Goal: Transaction & Acquisition: Download file/media

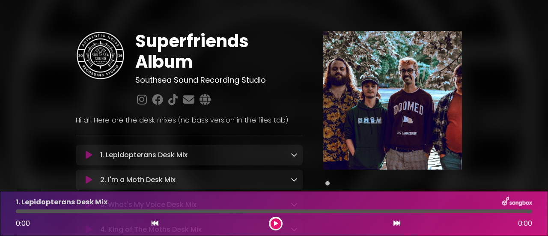
scroll to position [86, 0]
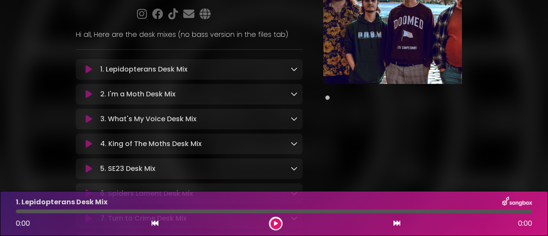
click at [296, 66] on icon at bounding box center [294, 69] width 7 height 7
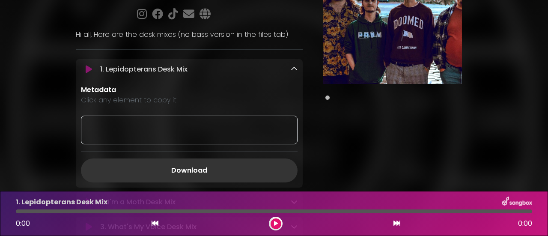
scroll to position [129, 0]
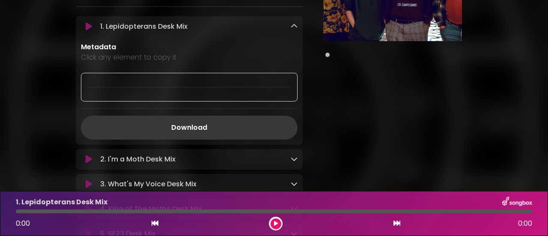
click at [206, 118] on link "Download" at bounding box center [189, 128] width 217 height 24
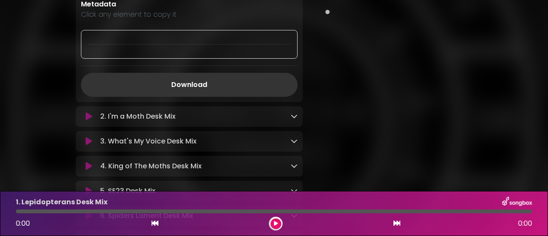
scroll to position [214, 0]
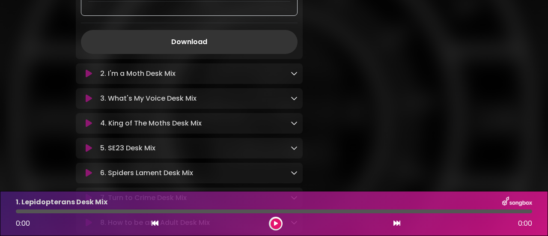
click at [294, 74] on icon at bounding box center [294, 73] width 7 height 7
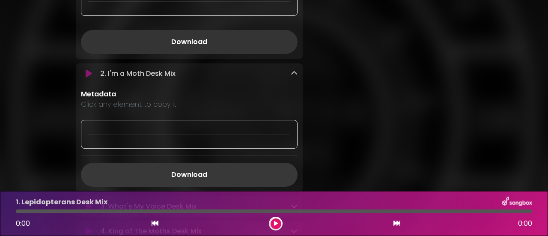
click at [194, 180] on link "Download" at bounding box center [189, 175] width 217 height 24
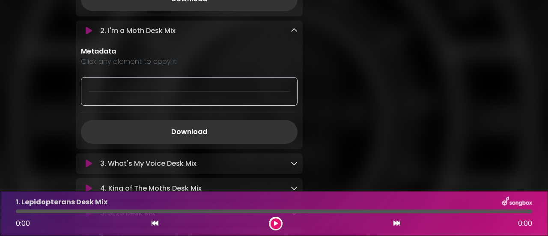
scroll to position [300, 0]
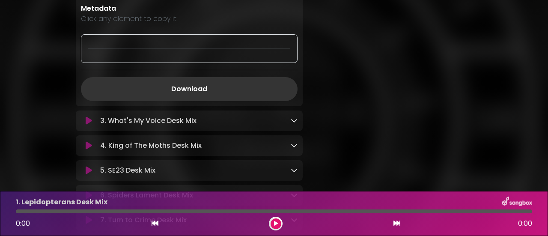
click at [287, 123] on div "3. What's My Voice Desk Mix Loading Track..." at bounding box center [197, 121] width 201 height 10
click at [292, 122] on icon at bounding box center [294, 120] width 7 height 7
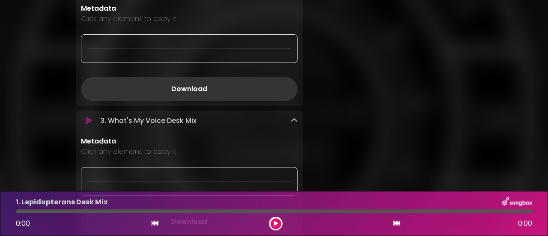
scroll to position [428, 0]
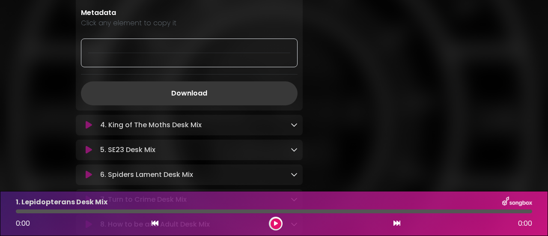
click at [208, 96] on link "Download" at bounding box center [189, 93] width 217 height 24
click at [295, 129] on link at bounding box center [294, 125] width 7 height 10
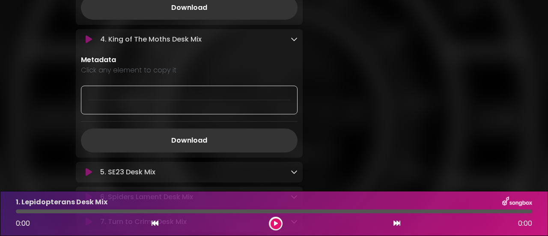
scroll to position [600, 0]
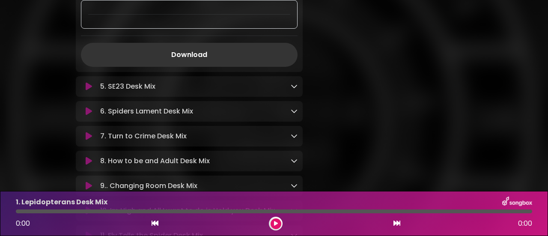
click at [297, 85] on icon at bounding box center [294, 86] width 7 height 7
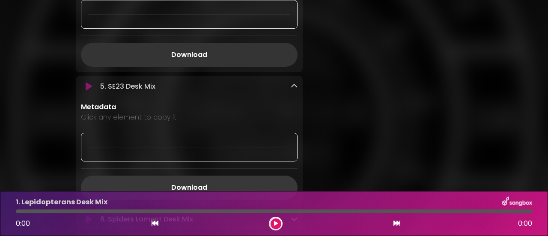
click at [195, 183] on link "Download" at bounding box center [189, 188] width 217 height 24
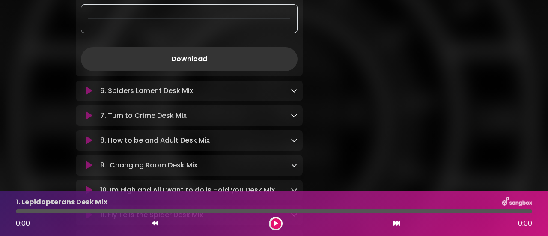
click at [295, 90] on icon at bounding box center [294, 90] width 7 height 7
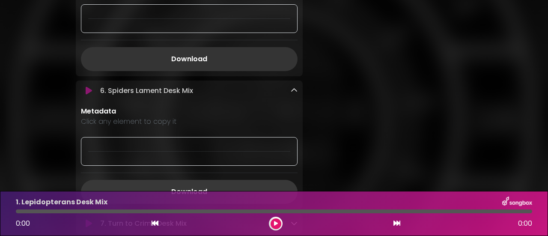
click at [205, 187] on link "Download" at bounding box center [189, 192] width 217 height 24
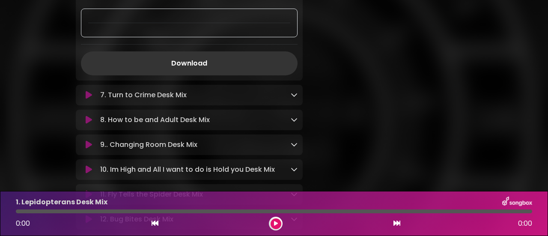
click at [293, 96] on icon at bounding box center [294, 94] width 7 height 7
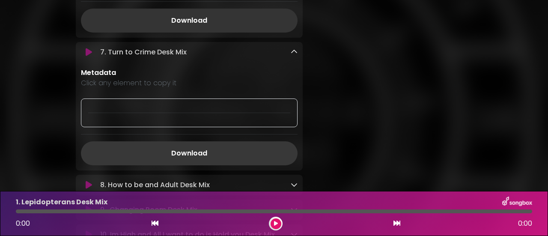
scroll to position [985, 0]
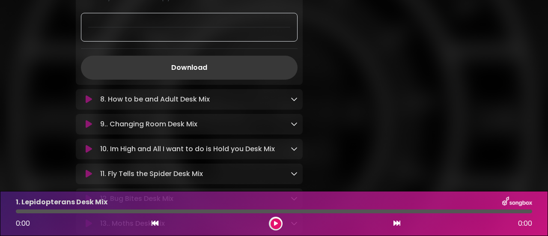
click at [217, 69] on link "Download" at bounding box center [189, 68] width 217 height 24
click at [296, 105] on div "8. How to be and Adult Desk Mix Loading Track... Name" at bounding box center [189, 99] width 227 height 21
click at [295, 104] on link at bounding box center [294, 99] width 7 height 10
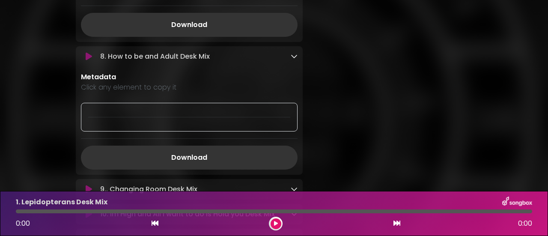
scroll to position [1071, 0]
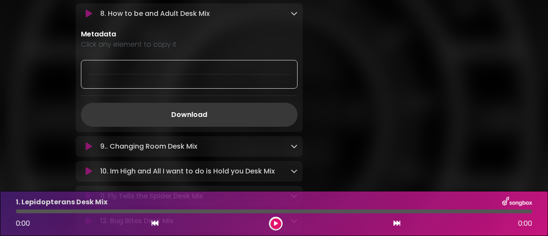
click at [199, 117] on link "Download" at bounding box center [189, 115] width 217 height 24
click at [295, 149] on icon at bounding box center [294, 146] width 7 height 7
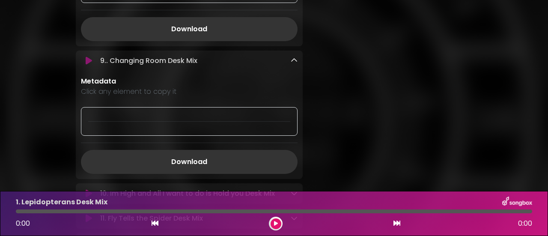
scroll to position [1200, 0]
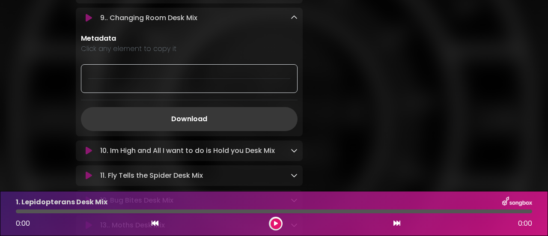
click at [189, 126] on link "Download" at bounding box center [189, 119] width 217 height 24
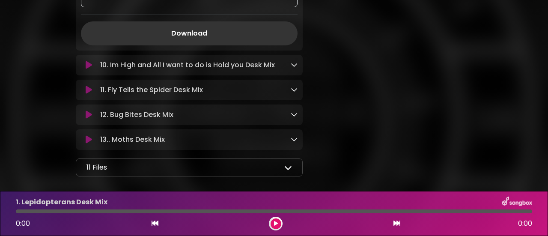
click at [294, 63] on icon at bounding box center [294, 64] width 7 height 7
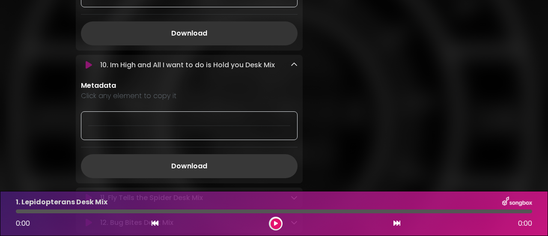
click at [201, 167] on link "Download" at bounding box center [189, 166] width 217 height 24
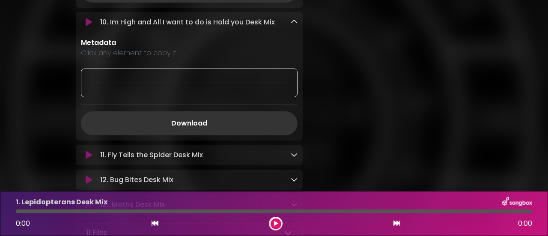
scroll to position [1414, 0]
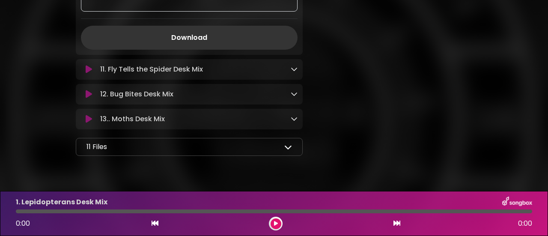
click at [293, 69] on icon at bounding box center [294, 69] width 7 height 7
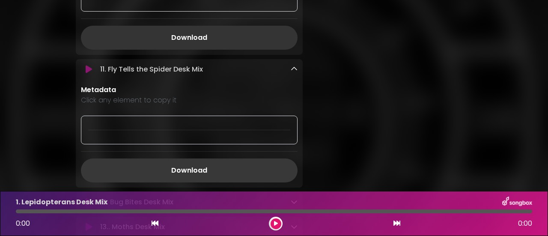
click at [203, 172] on link "Download" at bounding box center [189, 171] width 217 height 24
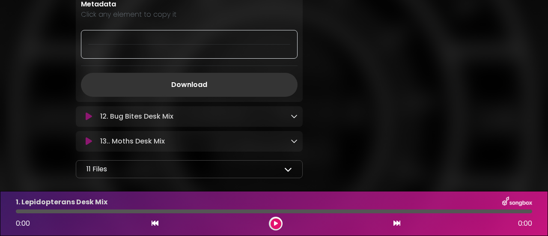
scroll to position [1541, 0]
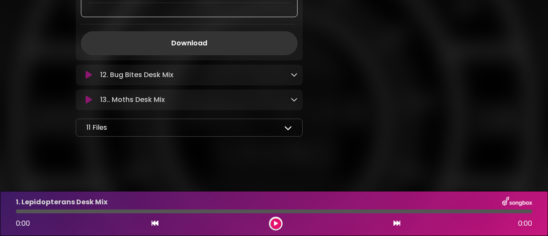
click at [293, 72] on icon at bounding box center [294, 74] width 7 height 7
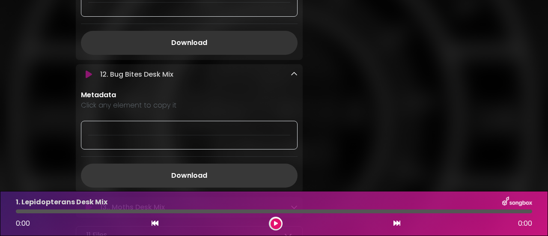
click at [193, 175] on link "Download" at bounding box center [189, 176] width 217 height 24
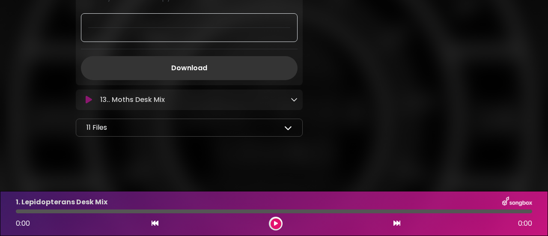
click at [298, 98] on div "13.. Moths Desk Mix Loading Track..." at bounding box center [189, 100] width 227 height 10
click at [284, 105] on div "13.. Moths Desk Mix Loading Track..." at bounding box center [197, 100] width 201 height 10
click at [297, 101] on icon at bounding box center [294, 99] width 7 height 7
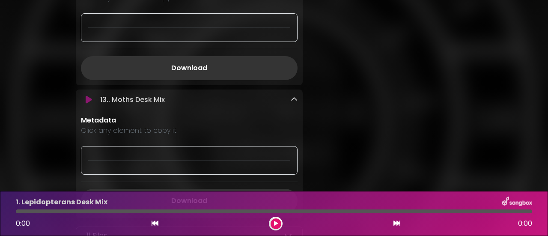
scroll to position [1735, 0]
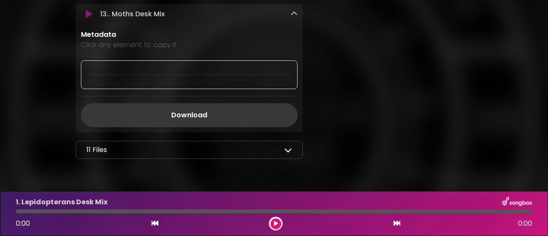
click at [208, 116] on link "Download" at bounding box center [189, 115] width 217 height 24
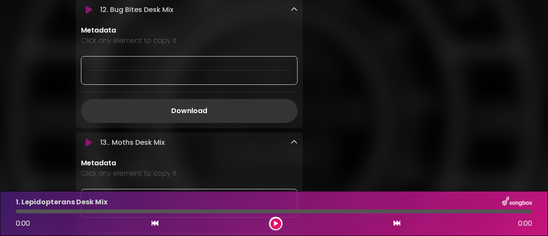
scroll to position [1520, 0]
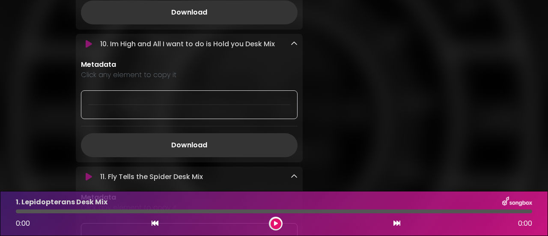
scroll to position [1263, 0]
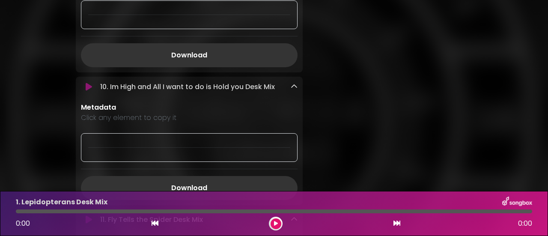
click at [87, 90] on icon at bounding box center [89, 87] width 6 height 9
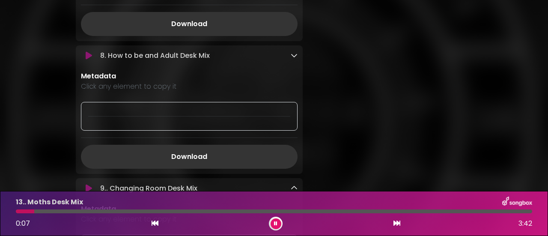
scroll to position [1243, 0]
